Goal: Transaction & Acquisition: Purchase product/service

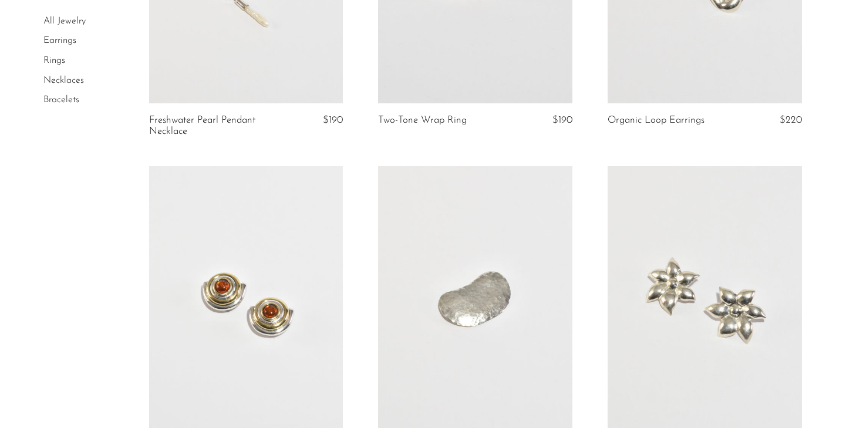
scroll to position [390, 0]
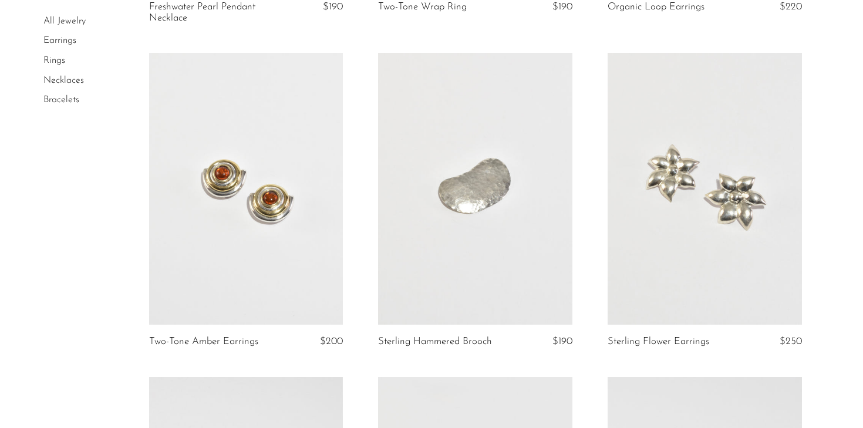
click at [264, 270] on link at bounding box center [246, 189] width 194 height 272
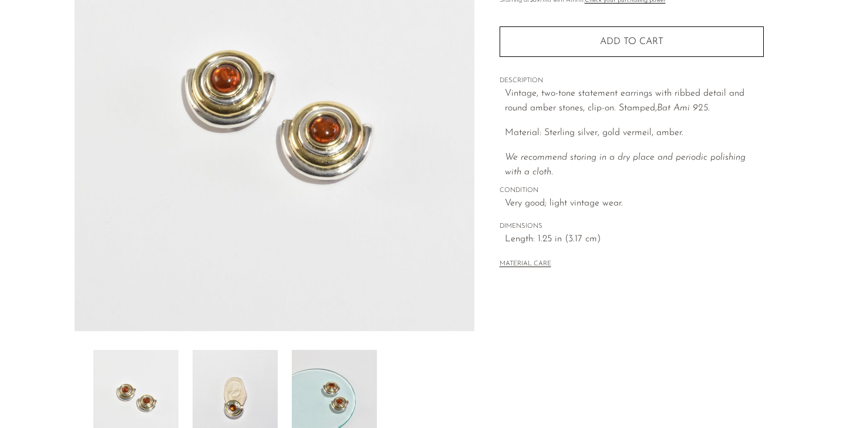
scroll to position [206, 0]
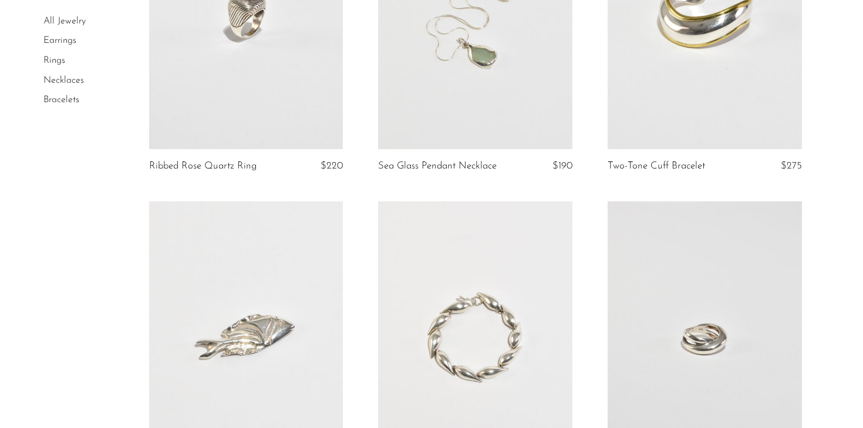
scroll to position [1075, 0]
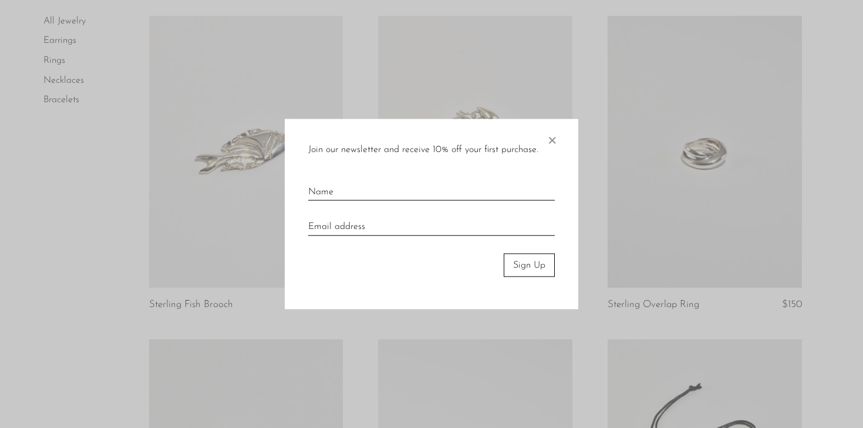
click at [550, 137] on span "×" at bounding box center [552, 138] width 12 height 38
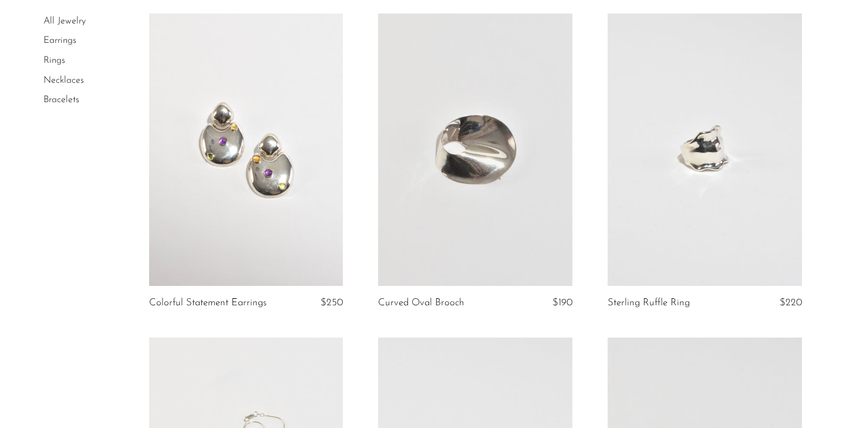
scroll to position [1974, 0]
